Goal: Task Accomplishment & Management: Manage account settings

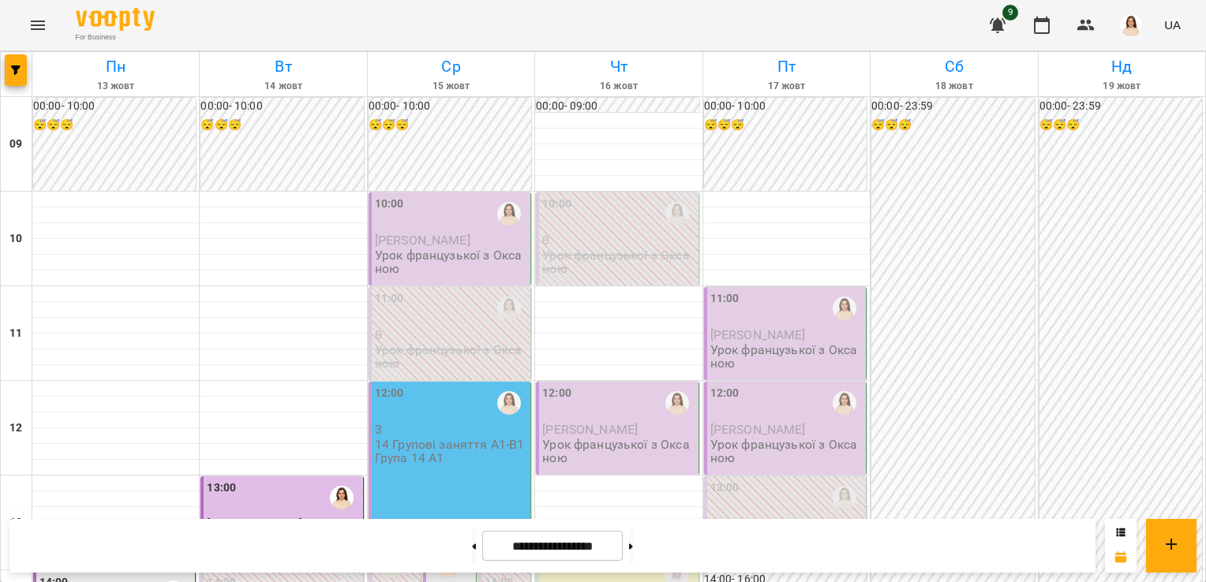
scroll to position [448, 0]
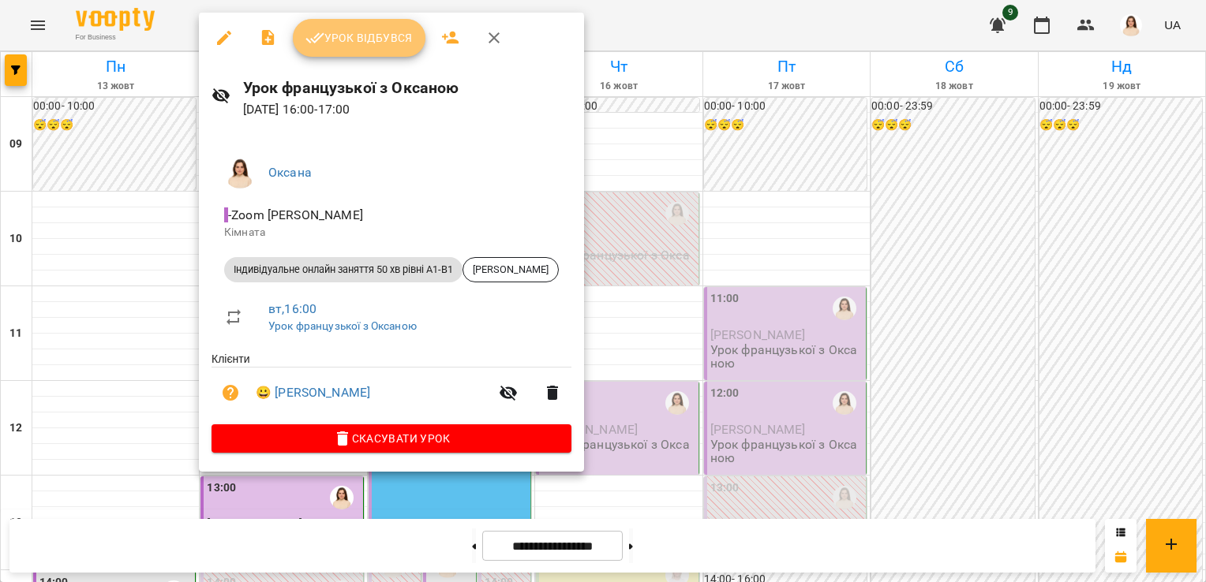
click at [356, 39] on span "Урок відбувся" at bounding box center [358, 37] width 107 height 19
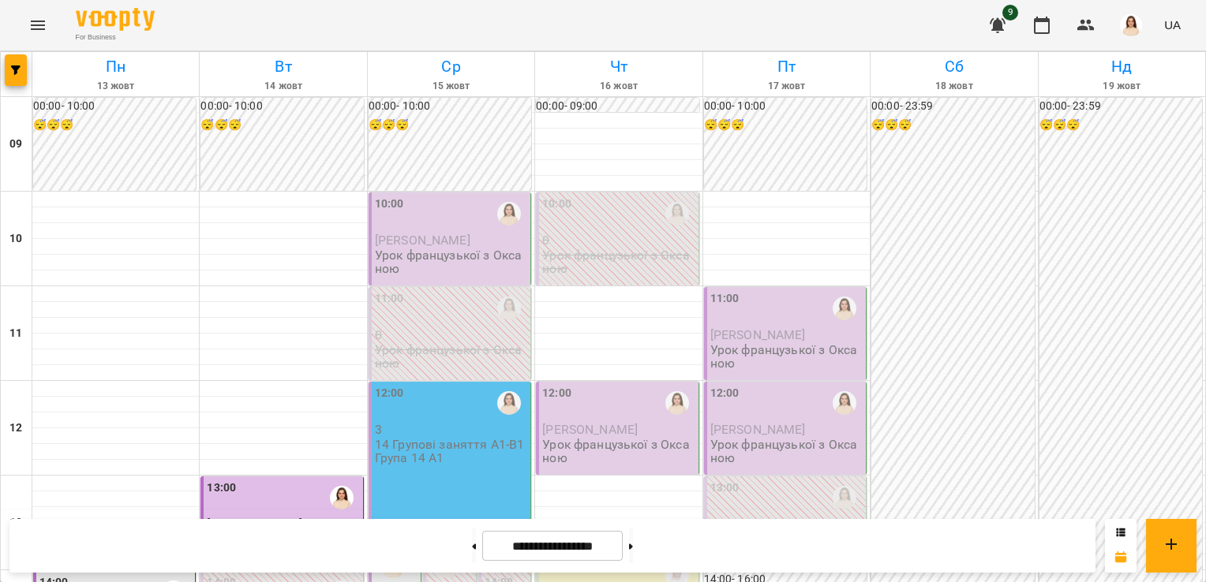
scroll to position [674, 0]
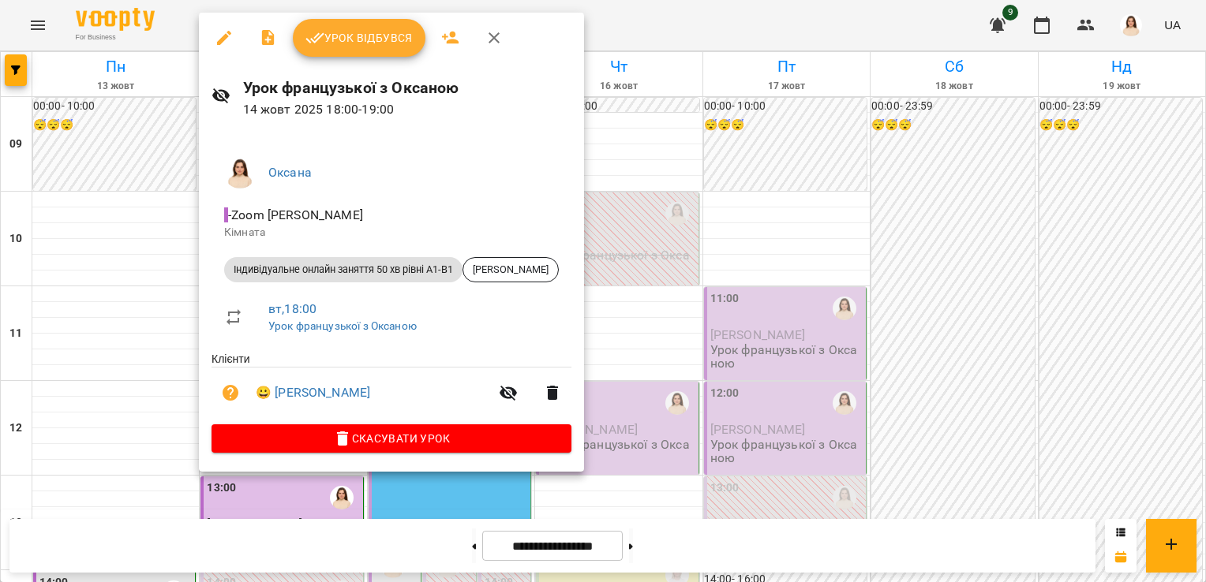
click at [380, 43] on span "Урок відбувся" at bounding box center [358, 37] width 107 height 19
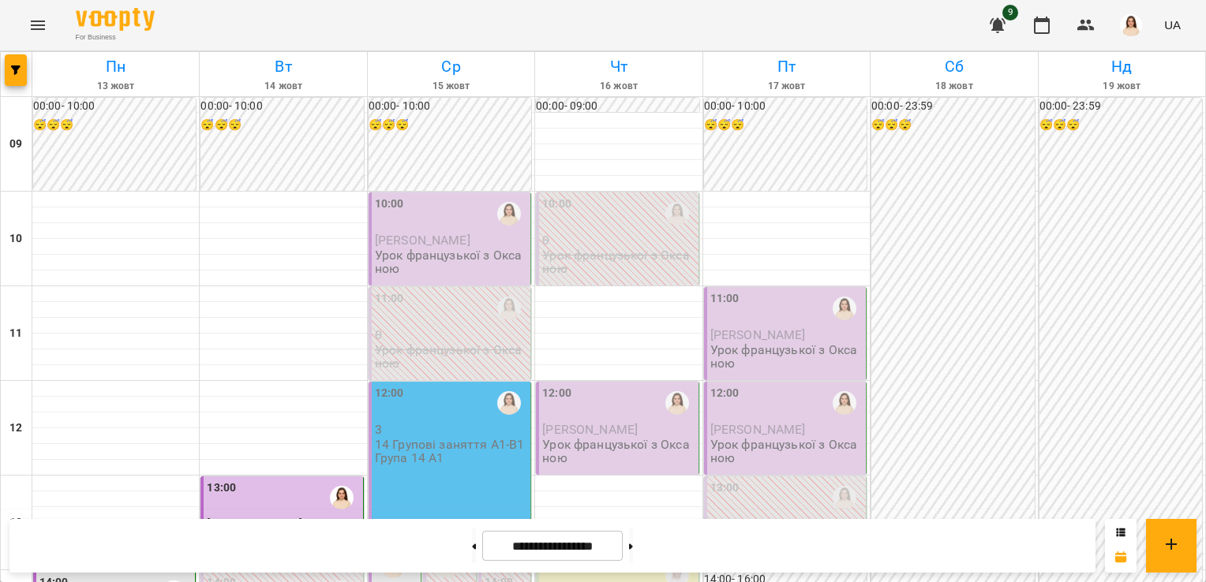
scroll to position [873, 0]
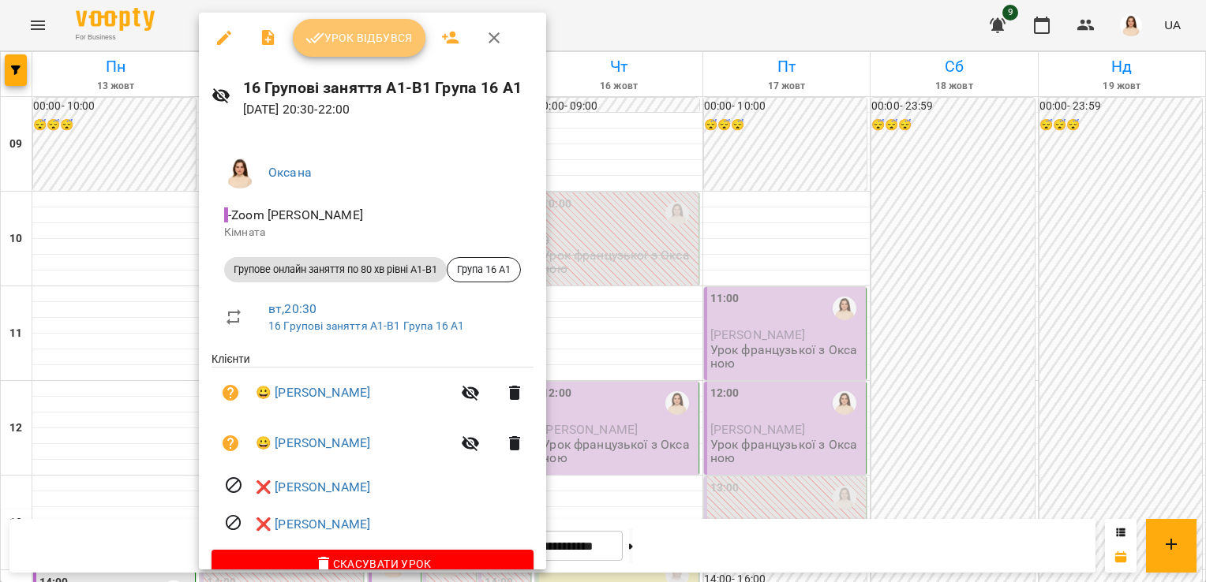
click at [354, 45] on span "Урок відбувся" at bounding box center [358, 37] width 107 height 19
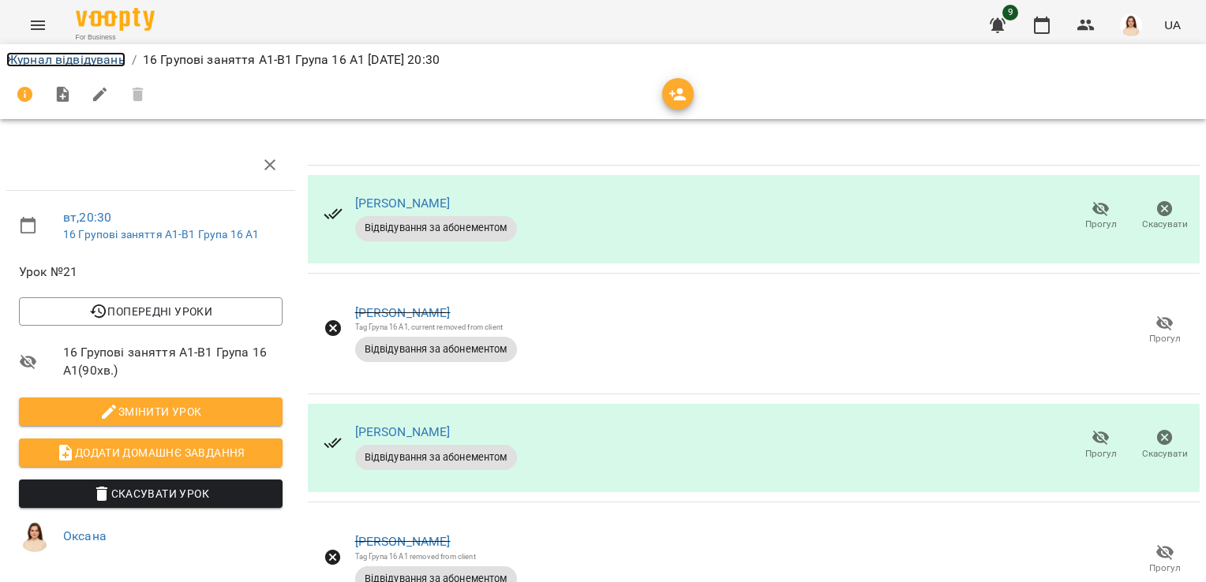
click at [27, 59] on link "Журнал відвідувань" at bounding box center [65, 59] width 119 height 15
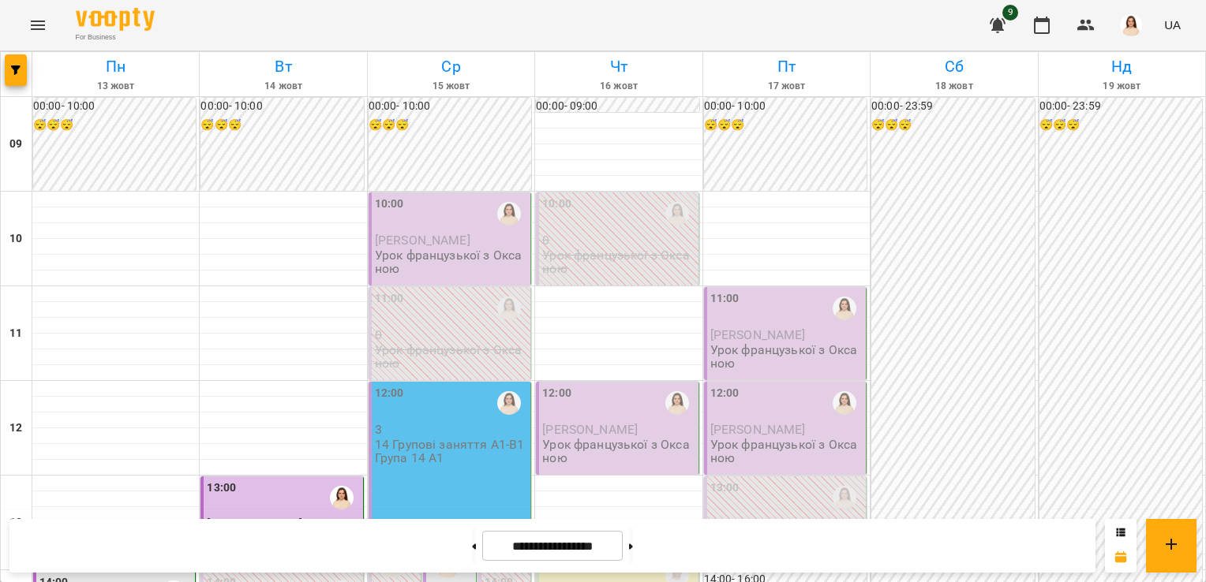
scroll to position [649, 0]
